Goal: Task Accomplishment & Management: Manage account settings

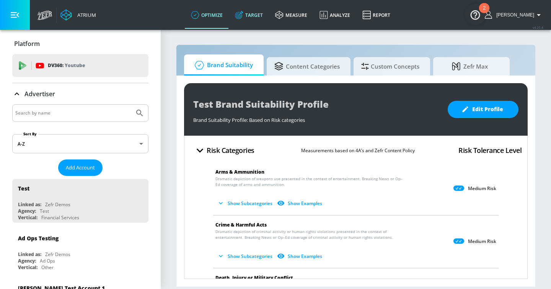
click at [267, 17] on link "Target" at bounding box center [249, 15] width 40 height 28
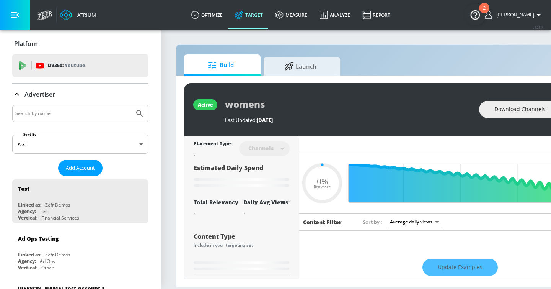
click at [80, 113] on input "Search by name" at bounding box center [73, 113] width 116 height 10
type input "0.6"
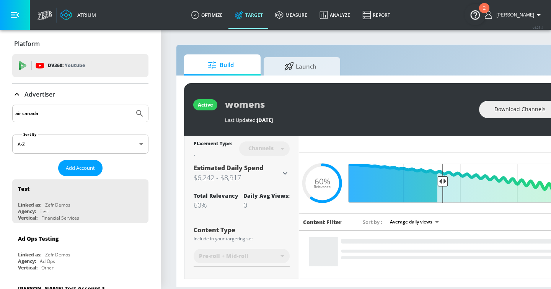
type input "air canada"
click at [131, 105] on button "Submit Search" at bounding box center [139, 113] width 17 height 17
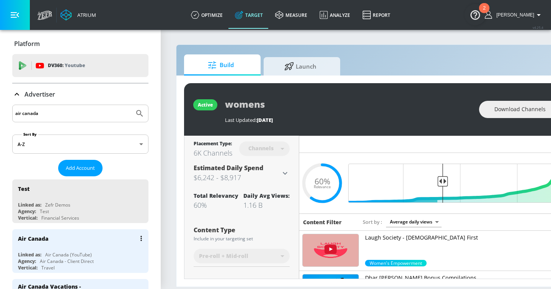
click at [73, 245] on div "Air Canada" at bounding box center [82, 238] width 129 height 18
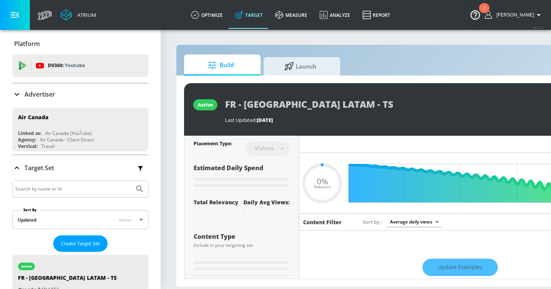
type input "0.05"
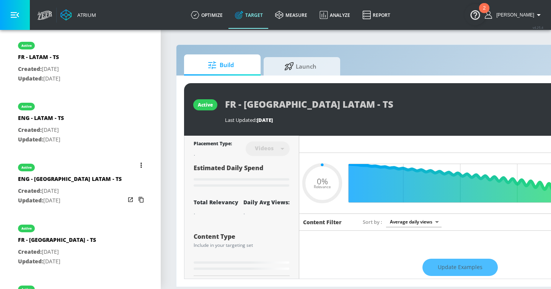
scroll to position [281, 0]
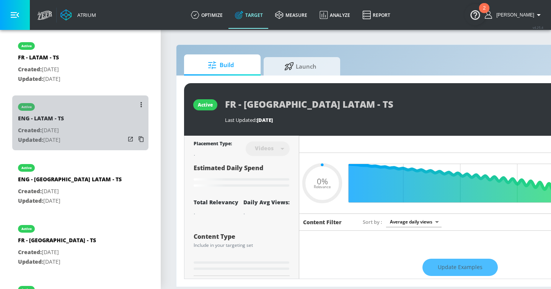
click at [93, 126] on div "active ENG - LATAM - TS Created: Aug. 04, 2025 Updated: Sep. 11, 2025" at bounding box center [80, 122] width 136 height 55
type input "ENG - LATAM - TS"
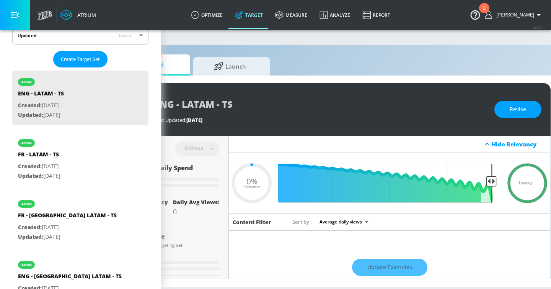
scroll to position [0, 93]
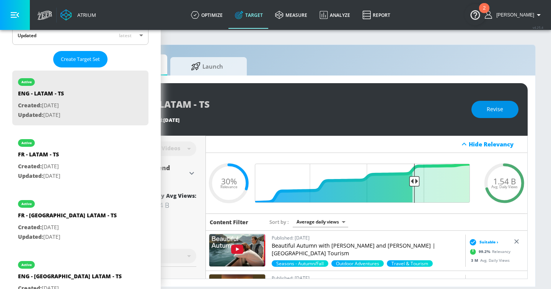
click at [496, 110] on span "Revise" at bounding box center [495, 110] width 16 height 10
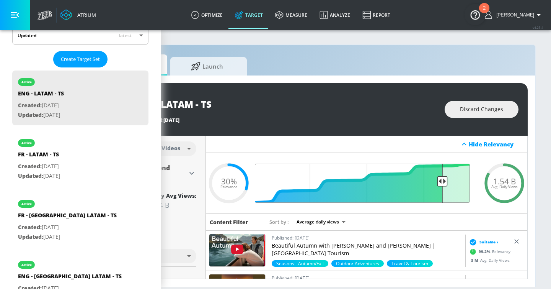
drag, startPoint x: 417, startPoint y: 183, endPoint x: 443, endPoint y: 184, distance: 26.5
type input "0.17"
click at [443, 184] on input "Final Threshold" at bounding box center [367, 183] width 214 height 39
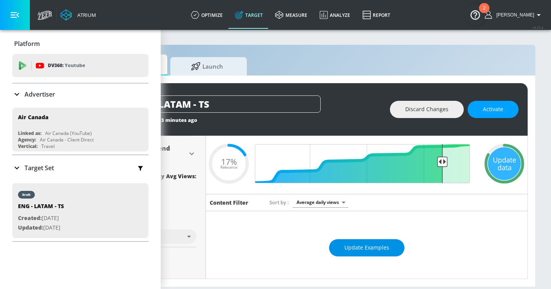
scroll to position [23, 0]
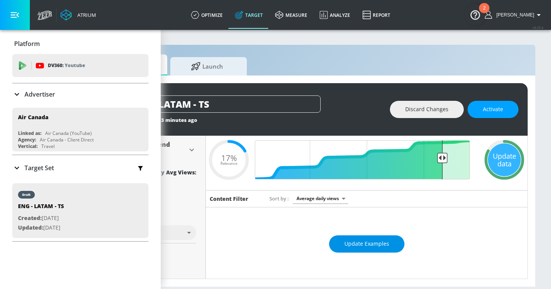
click at [380, 244] on span "Update Examples" at bounding box center [367, 244] width 45 height 10
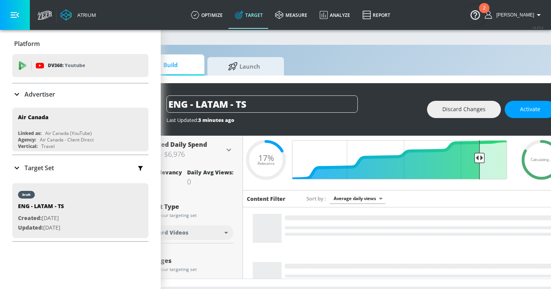
scroll to position [0, 57]
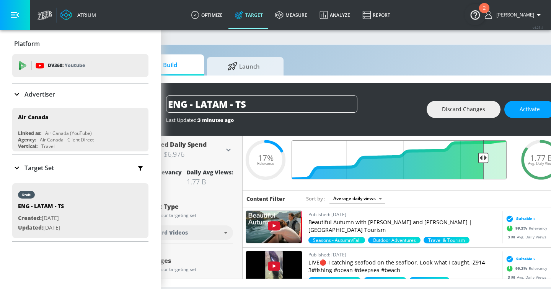
type input "0.15"
click at [483, 157] on input "Final Threshold" at bounding box center [403, 159] width 214 height 39
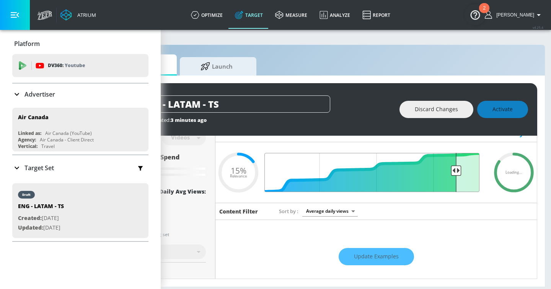
scroll to position [0, 90]
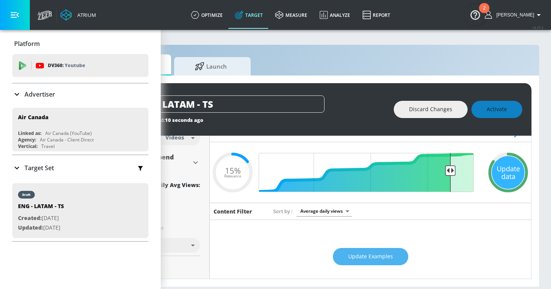
click at [391, 254] on span "Update Examples" at bounding box center [371, 257] width 45 height 10
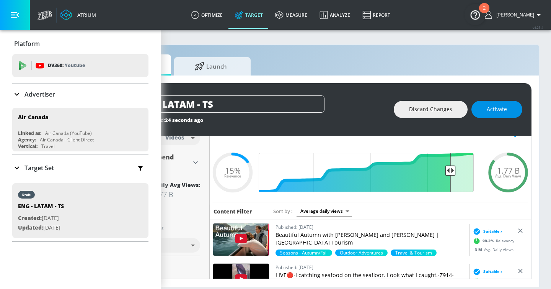
click at [490, 112] on span "Activate" at bounding box center [497, 110] width 20 height 10
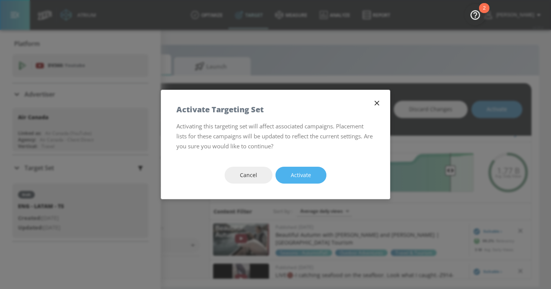
click at [310, 177] on span "Activate" at bounding box center [301, 175] width 20 height 10
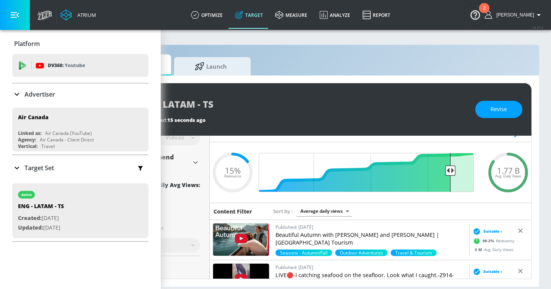
click at [138, 167] on icon "button" at bounding box center [140, 168] width 8 height 8
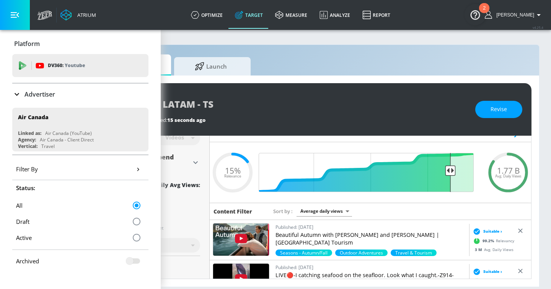
click at [139, 170] on icon "button" at bounding box center [138, 169] width 8 height 8
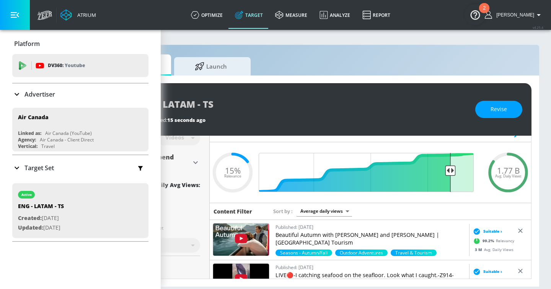
click at [18, 170] on icon at bounding box center [16, 167] width 9 height 9
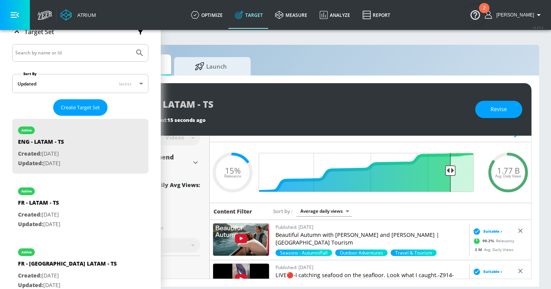
scroll to position [141, 0]
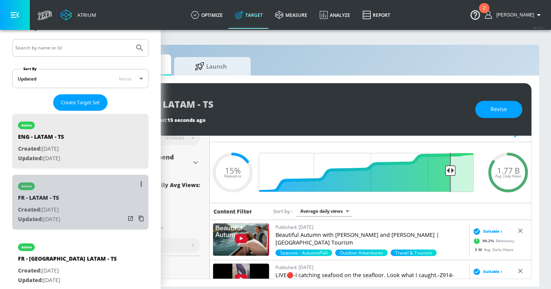
click at [79, 205] on div "active FR - LATAM - TS Created: [DATE] Updated: [DATE]" at bounding box center [80, 202] width 136 height 55
type input "FR - LATAM - TS"
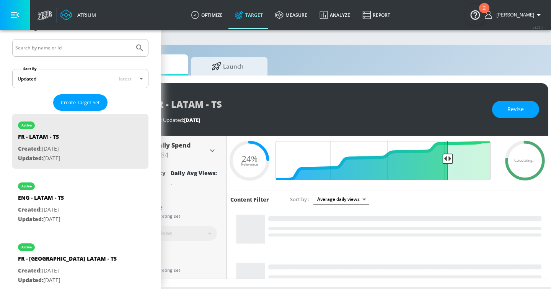
scroll to position [0, 93]
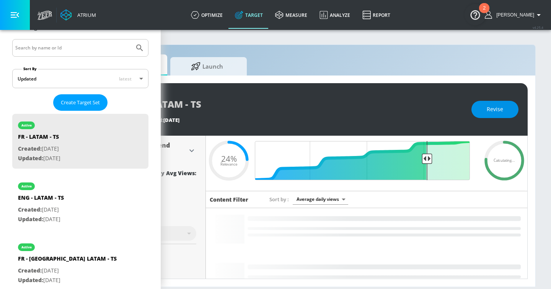
click at [481, 111] on button "Revise" at bounding box center [495, 109] width 47 height 17
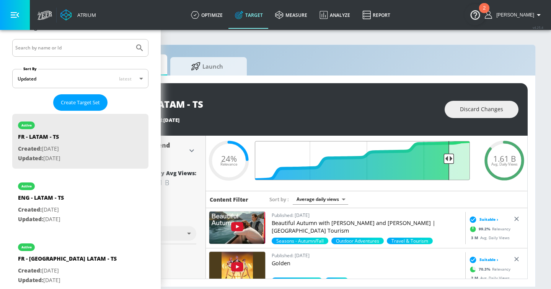
drag, startPoint x: 428, startPoint y: 159, endPoint x: 449, endPoint y: 160, distance: 21.1
type input "0.14"
click at [449, 160] on input "Final Threshold" at bounding box center [367, 160] width 214 height 39
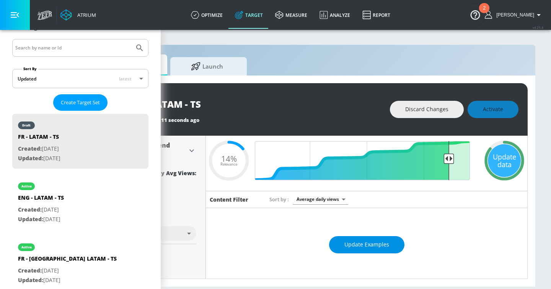
click at [358, 247] on span "Update Examples" at bounding box center [367, 245] width 45 height 10
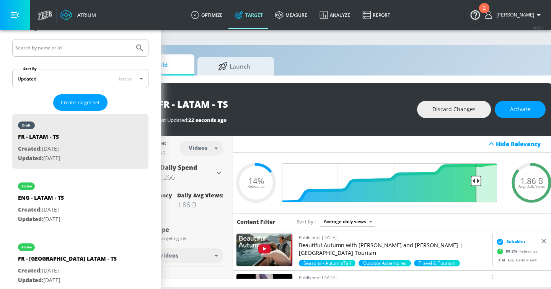
scroll to position [0, 67]
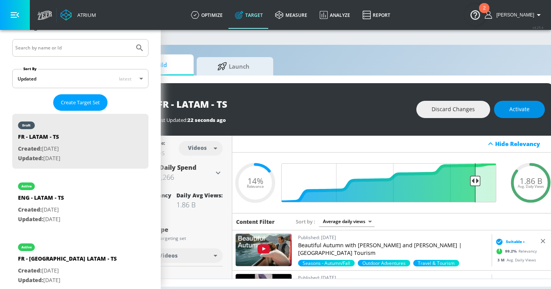
click at [528, 106] on span "Activate" at bounding box center [520, 110] width 20 height 10
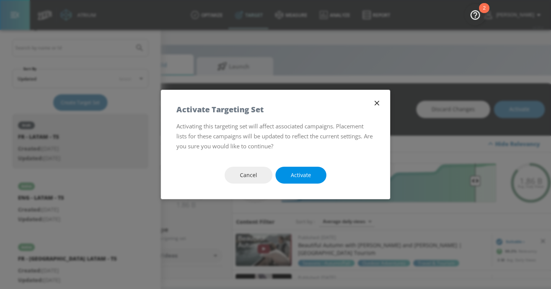
click at [304, 176] on span "Activate" at bounding box center [301, 175] width 20 height 10
